Goal: Information Seeking & Learning: Learn about a topic

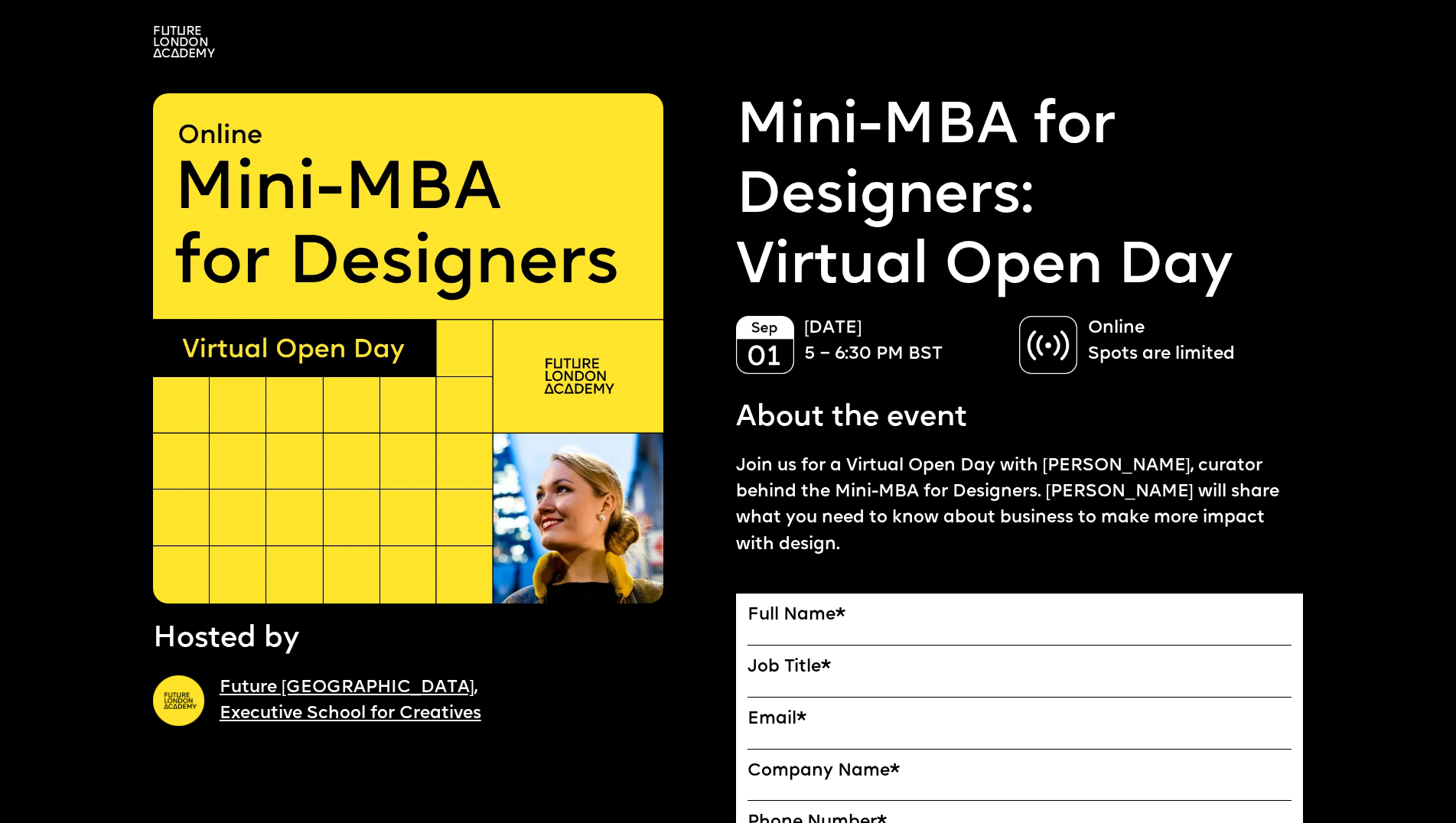
click at [336, 680] on link "Future London Academy, Executive School for Creatives" at bounding box center [350, 702] width 262 height 44
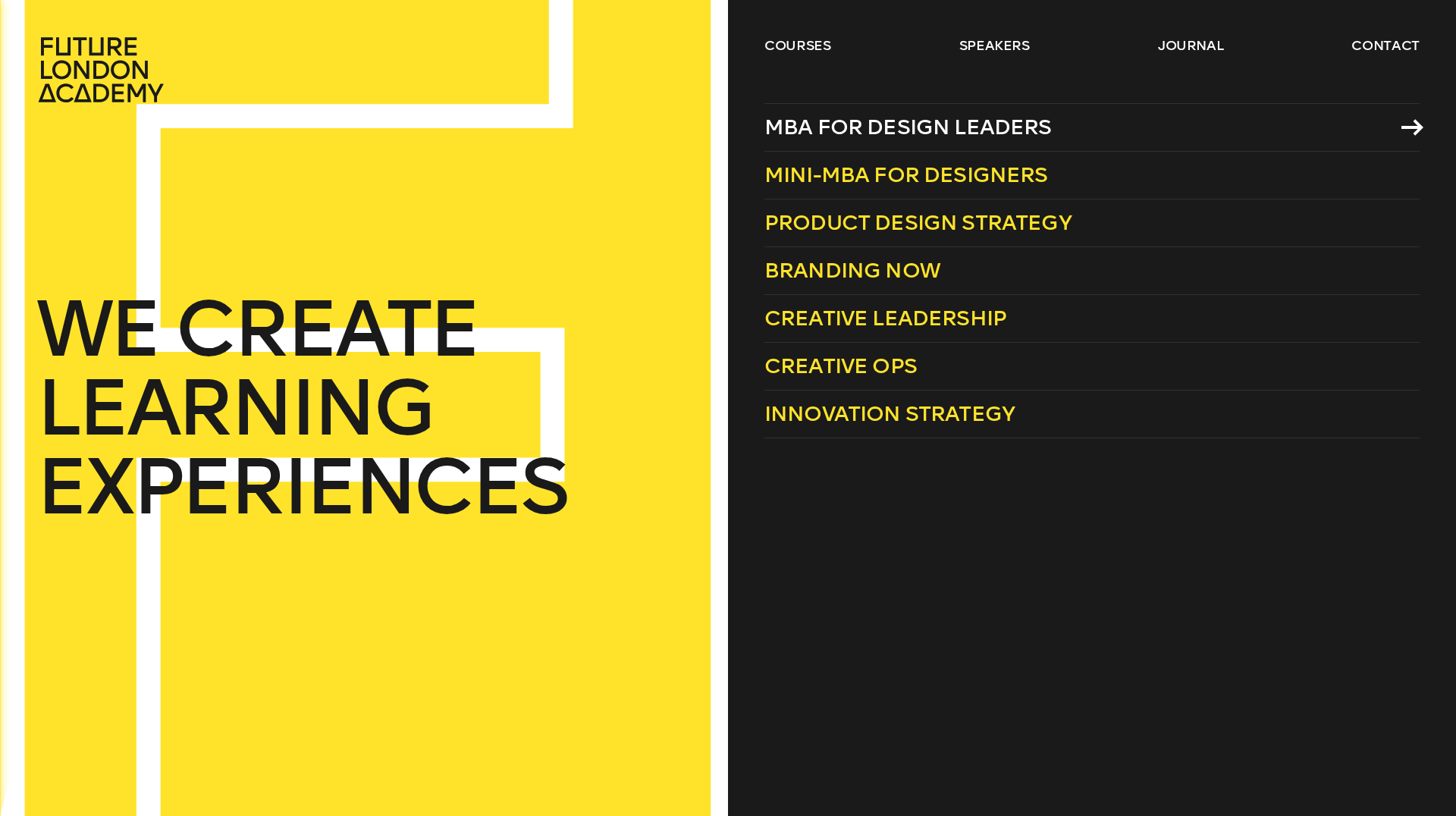
click at [823, 129] on span "MBA for Design Leaders" at bounding box center [908, 126] width 287 height 25
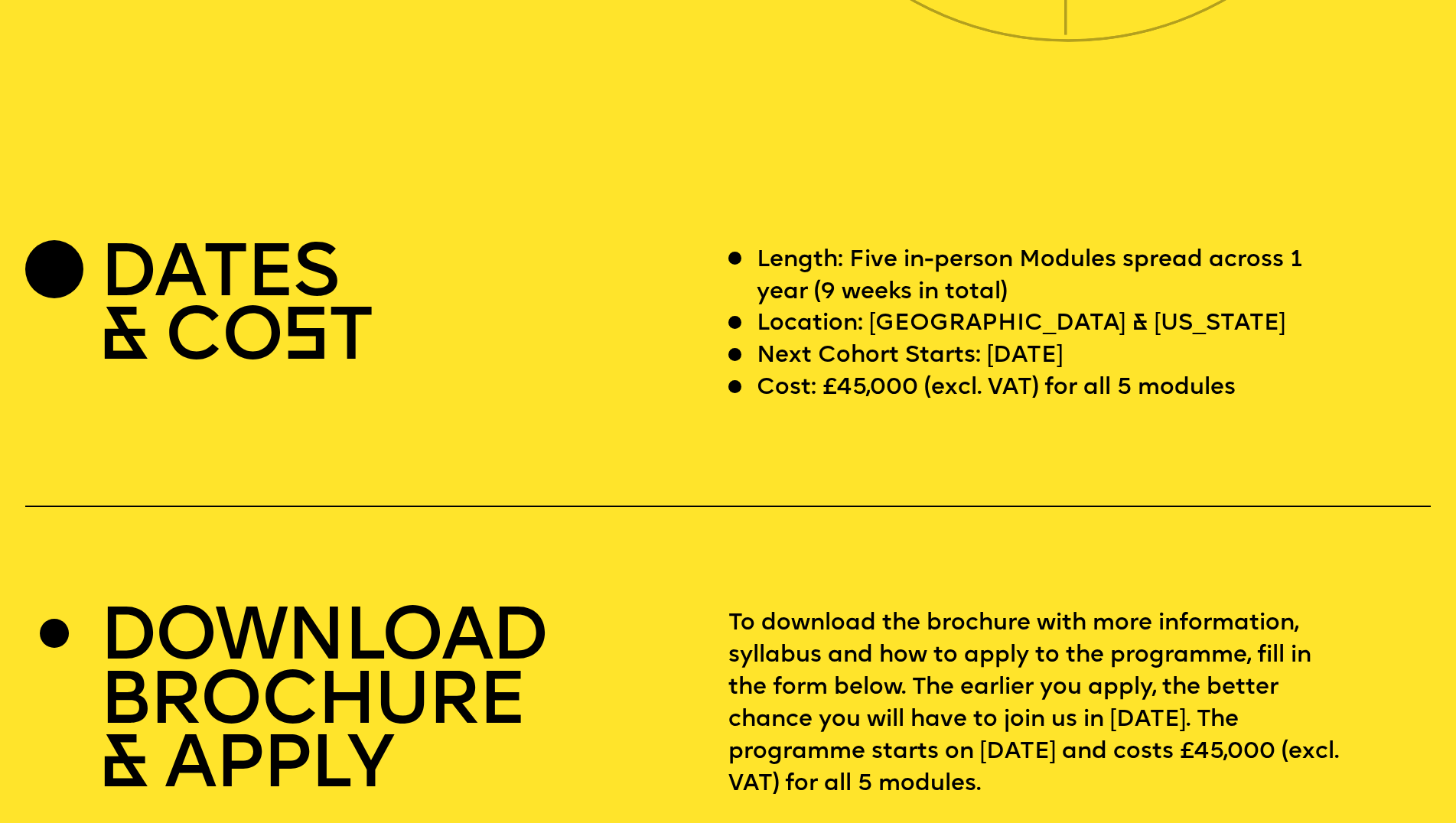
scroll to position [5819, 0]
